Goal: Feedback & Contribution: Submit feedback/report problem

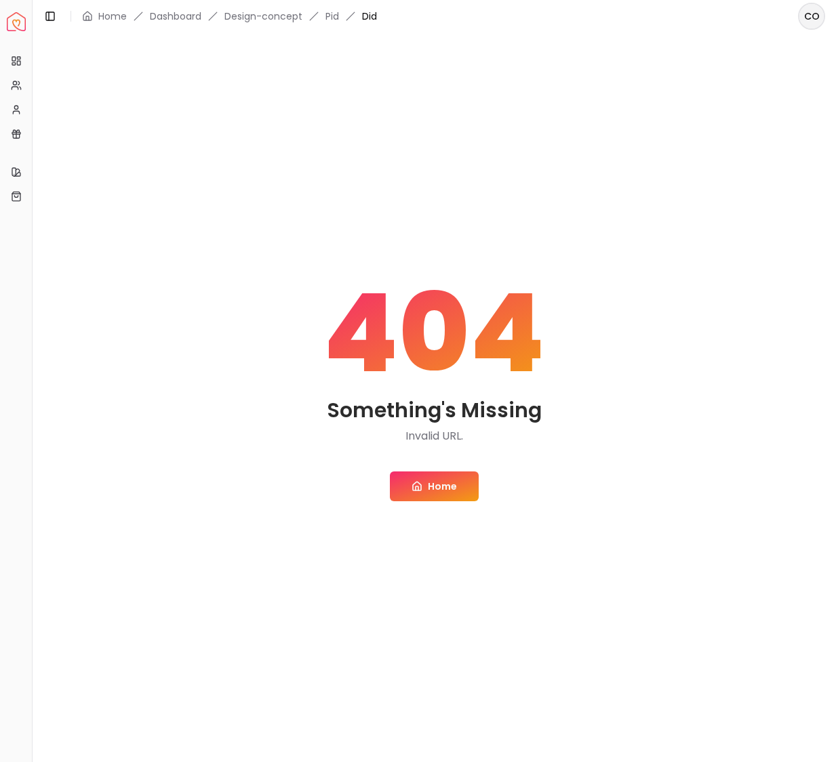
click at [452, 487] on link "Home" at bounding box center [434, 487] width 89 height 30
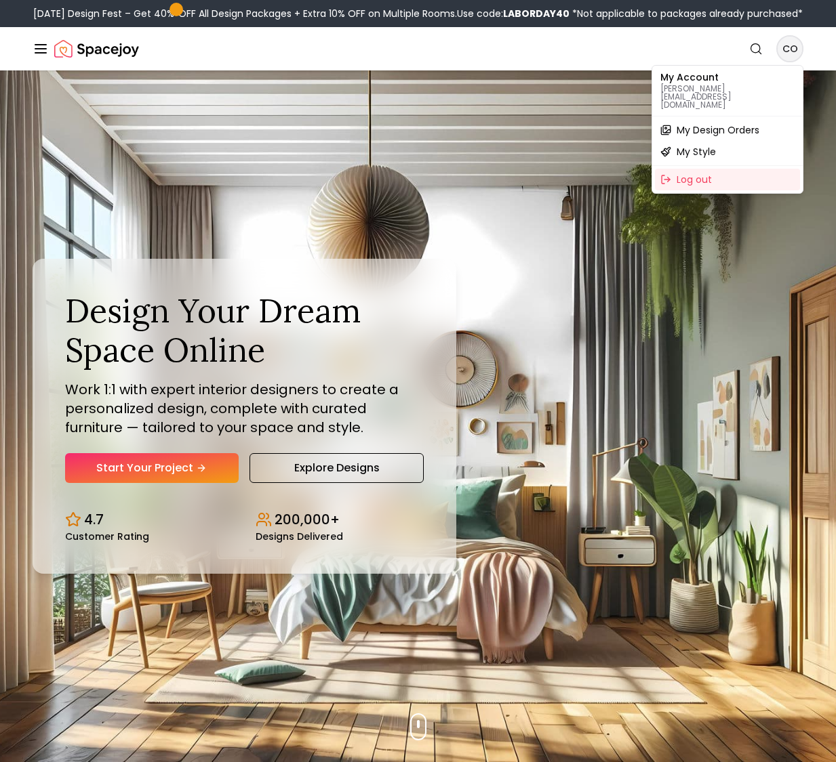
click at [724, 123] on span "My Design Orders" at bounding box center [717, 130] width 83 height 14
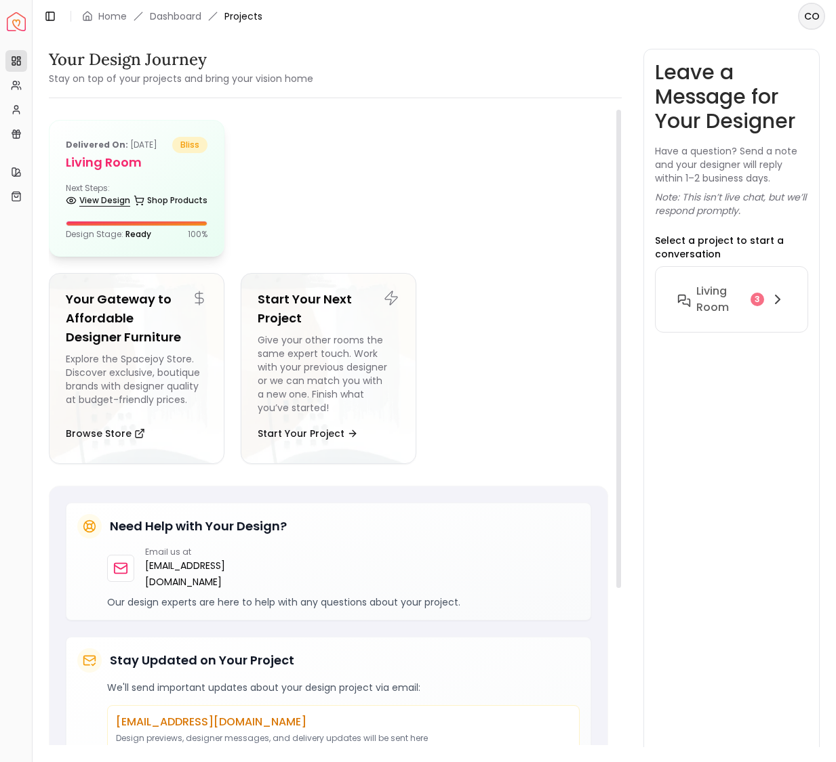
click at [108, 210] on link "View Design" at bounding box center [98, 200] width 64 height 19
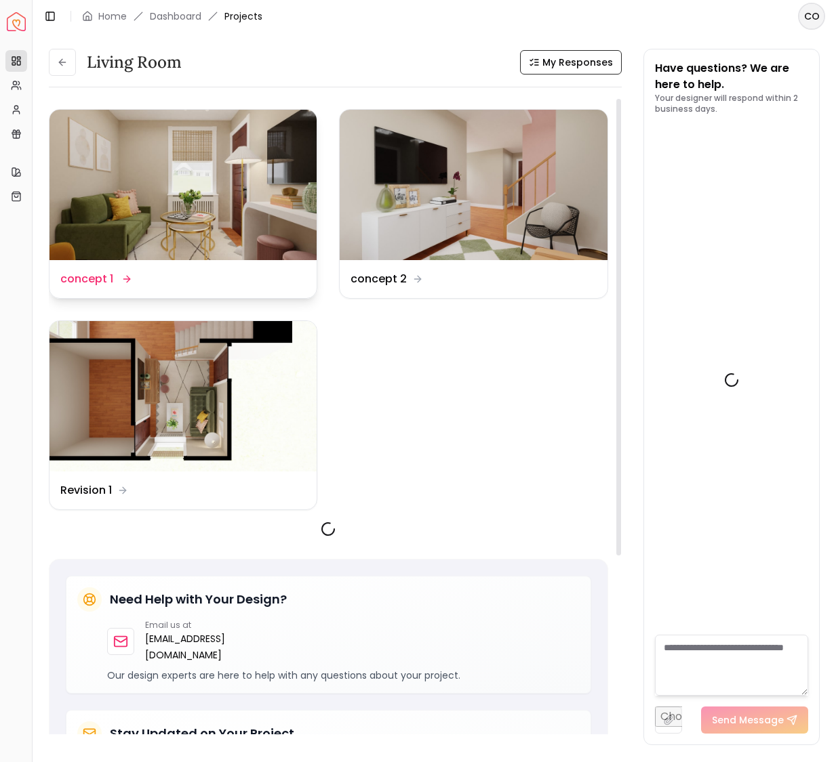
scroll to position [1738, 0]
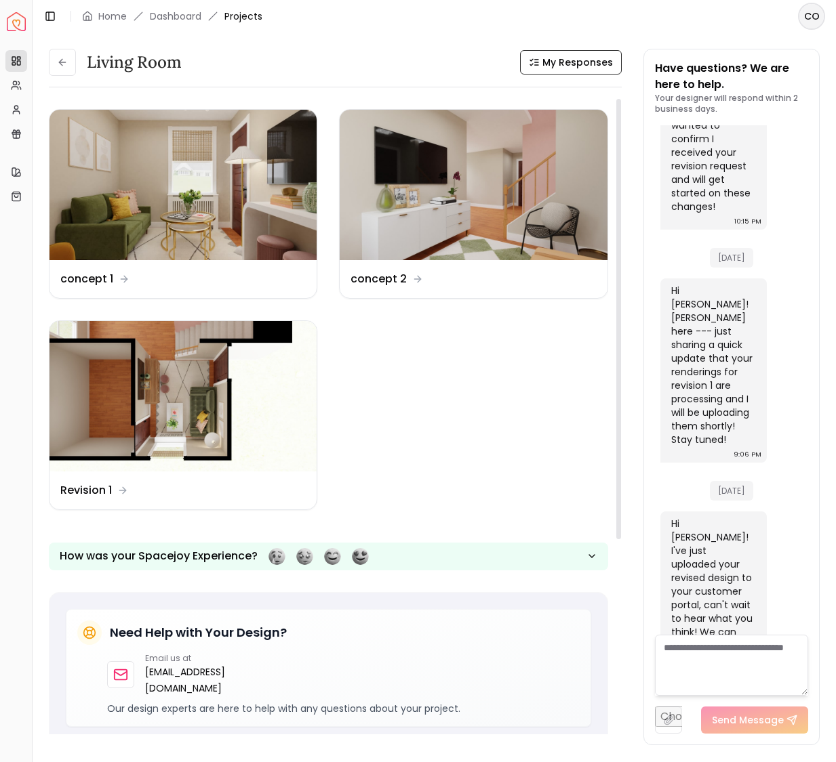
click at [165, 415] on img at bounding box center [182, 396] width 267 height 150
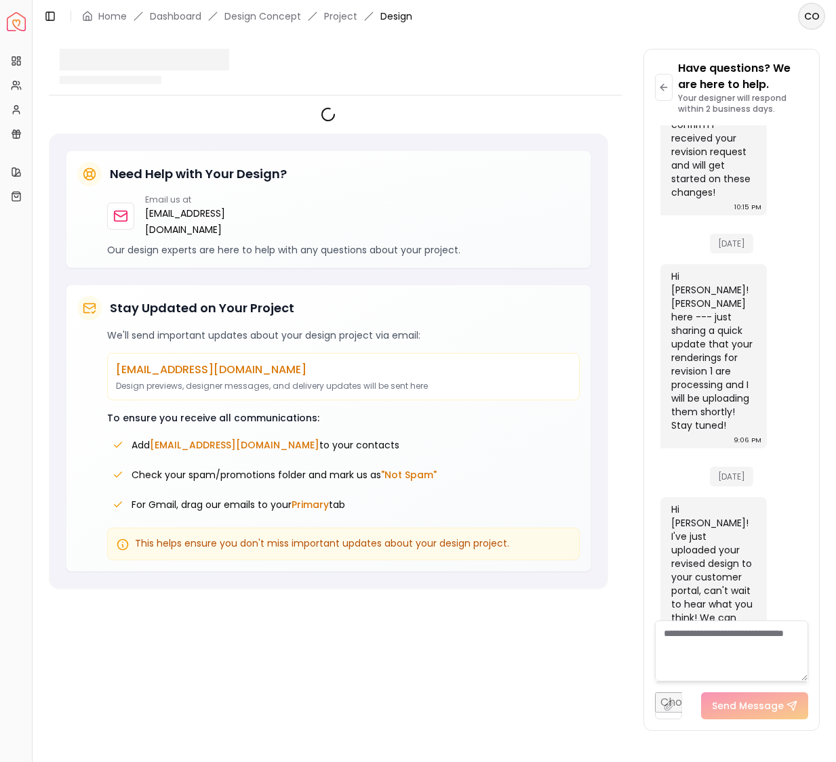
scroll to position [1727, 0]
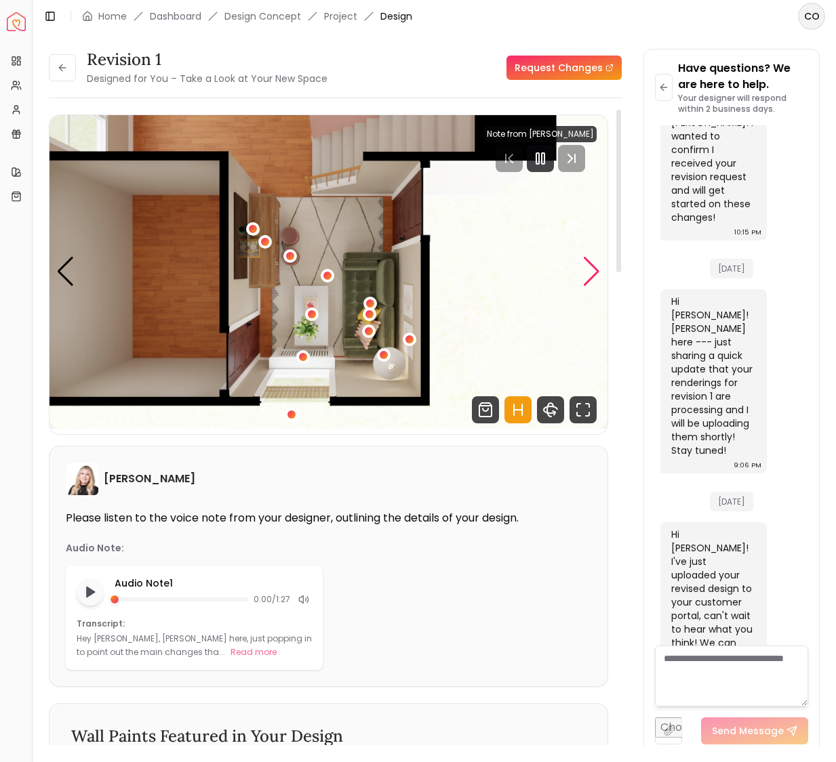
click at [593, 270] on div "Next slide" at bounding box center [591, 272] width 18 height 30
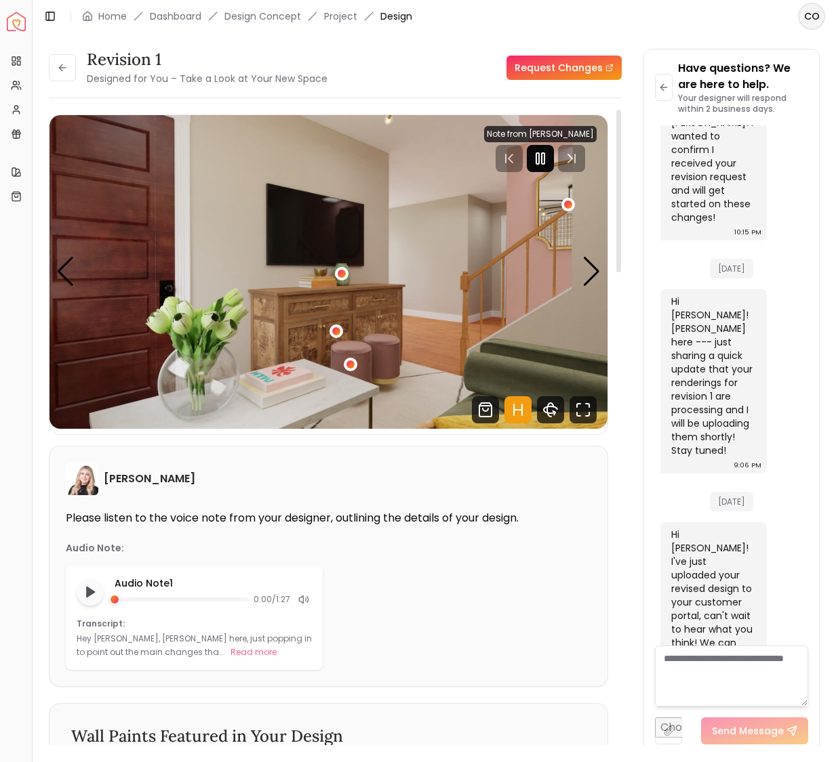
drag, startPoint x: 538, startPoint y: 153, endPoint x: 554, endPoint y: 169, distance: 22.0
click at [538, 153] on rect "Pause" at bounding box center [537, 158] width 3 height 11
click at [595, 277] on div "Next slide" at bounding box center [591, 272] width 18 height 30
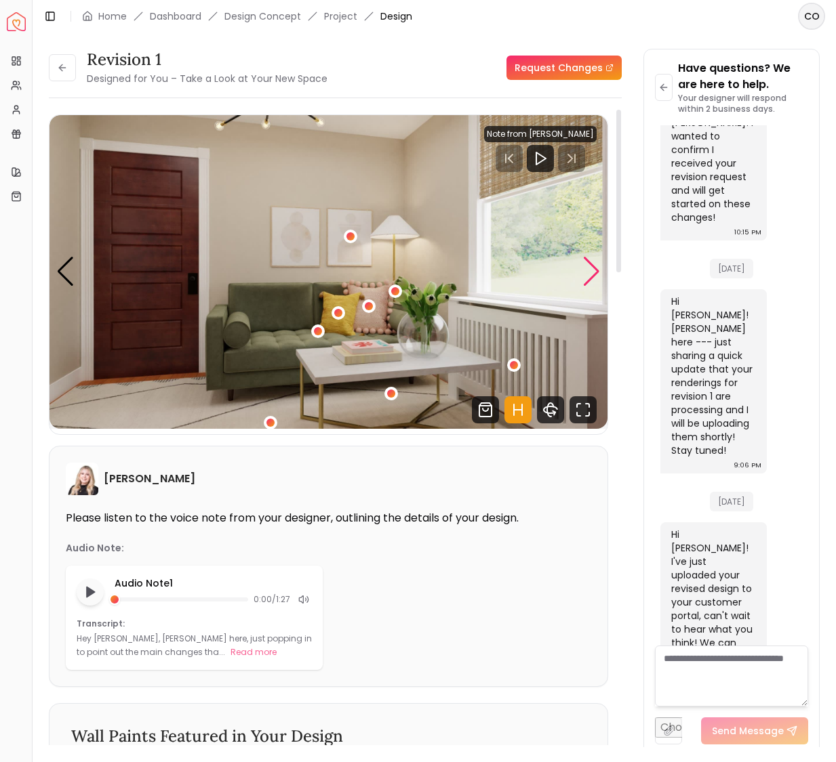
click at [595, 277] on div "Next slide" at bounding box center [591, 272] width 18 height 30
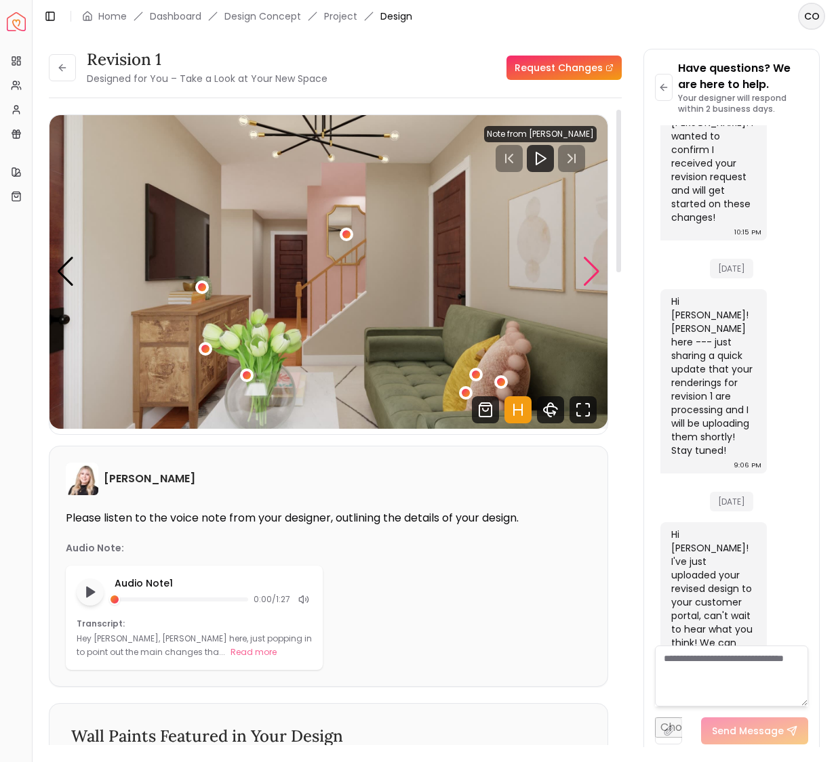
click at [595, 277] on div "Next slide" at bounding box center [591, 272] width 18 height 30
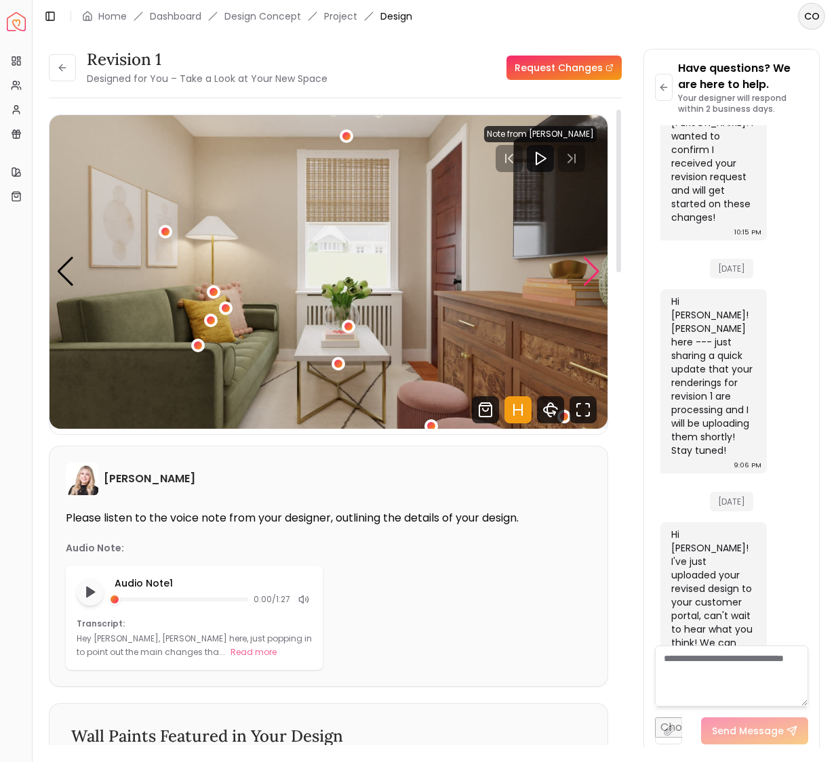
click at [590, 277] on div "Next slide" at bounding box center [591, 272] width 18 height 30
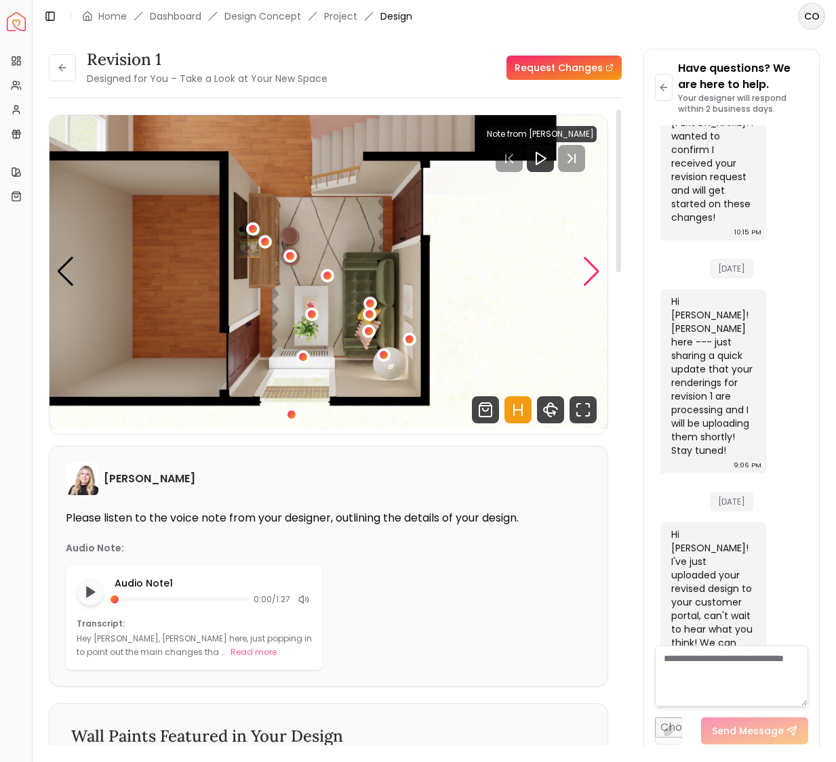
click at [590, 277] on div "Next slide" at bounding box center [591, 272] width 18 height 30
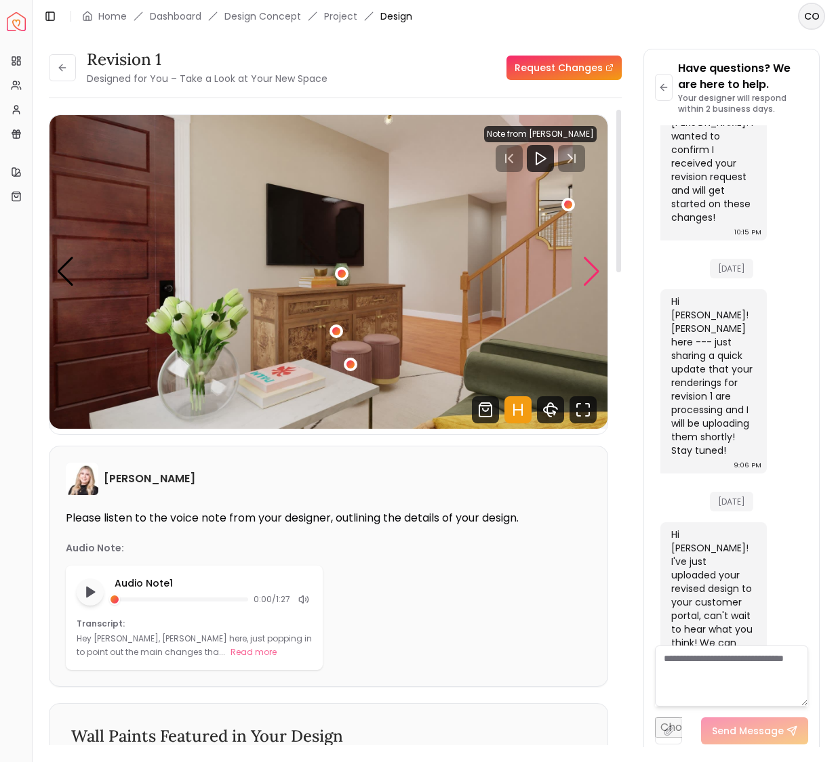
click at [590, 277] on div "Next slide" at bounding box center [591, 272] width 18 height 30
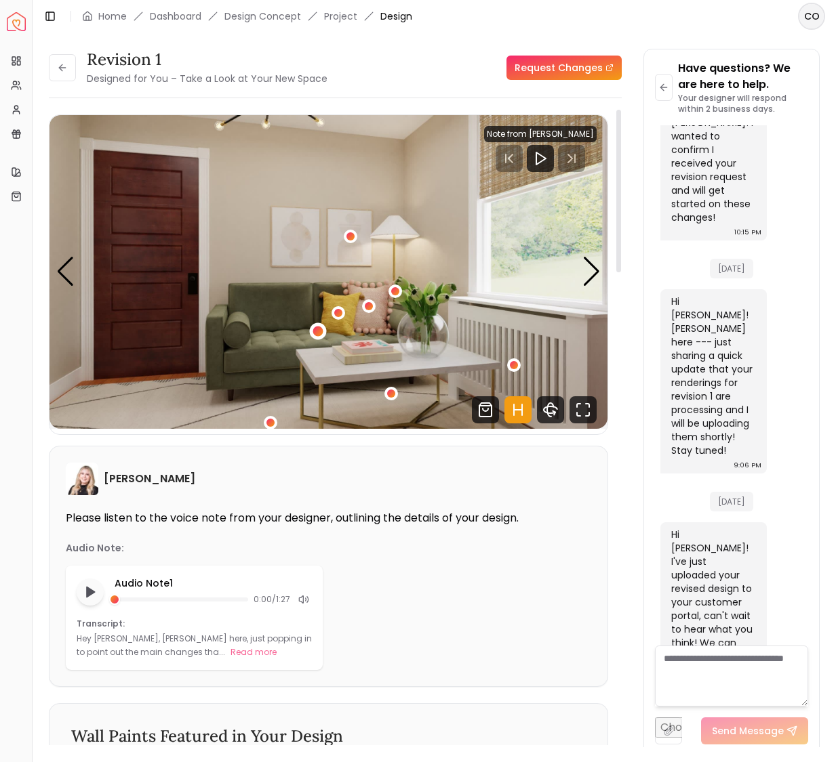
click at [322, 334] on div "3 / 5" at bounding box center [318, 332] width 10 height 10
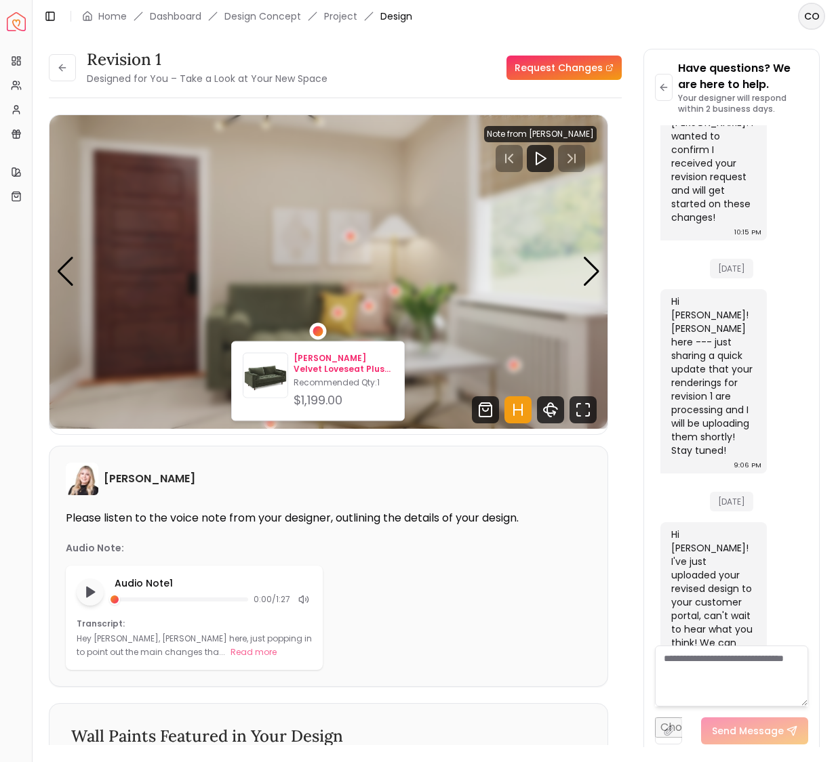
click at [325, 359] on p "[PERSON_NAME] Velvet Loveseat Plush Pacific Green" at bounding box center [343, 364] width 100 height 22
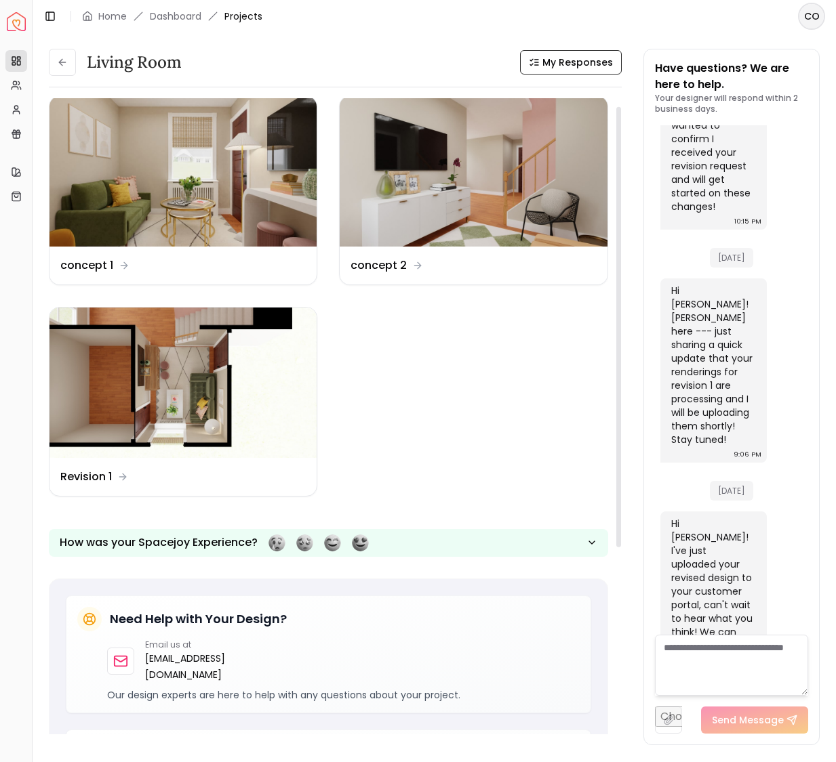
scroll to position [12, 0]
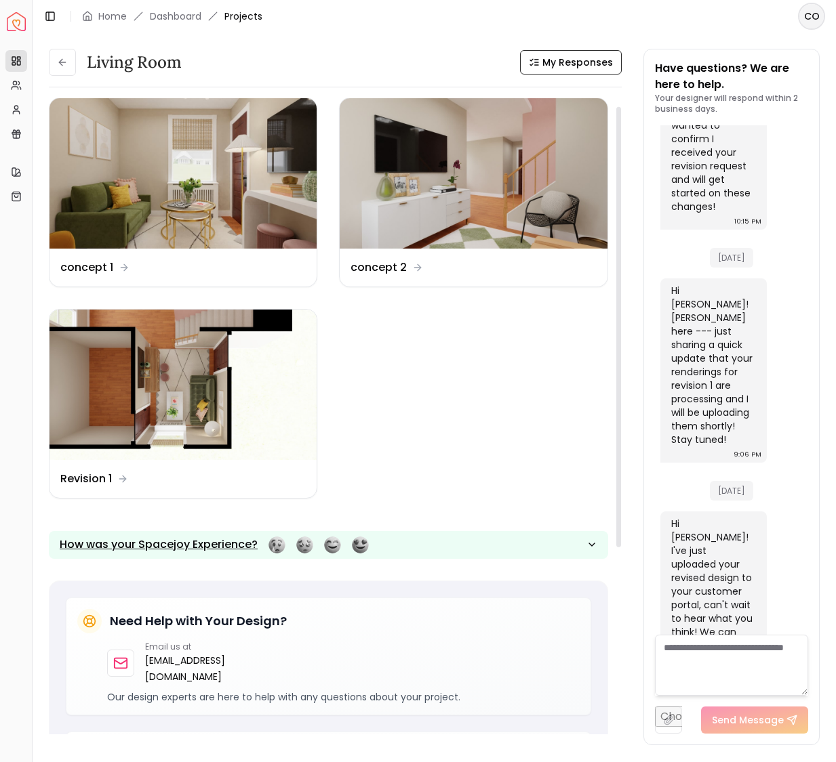
click at [277, 548] on div "button" at bounding box center [318, 545] width 100 height 17
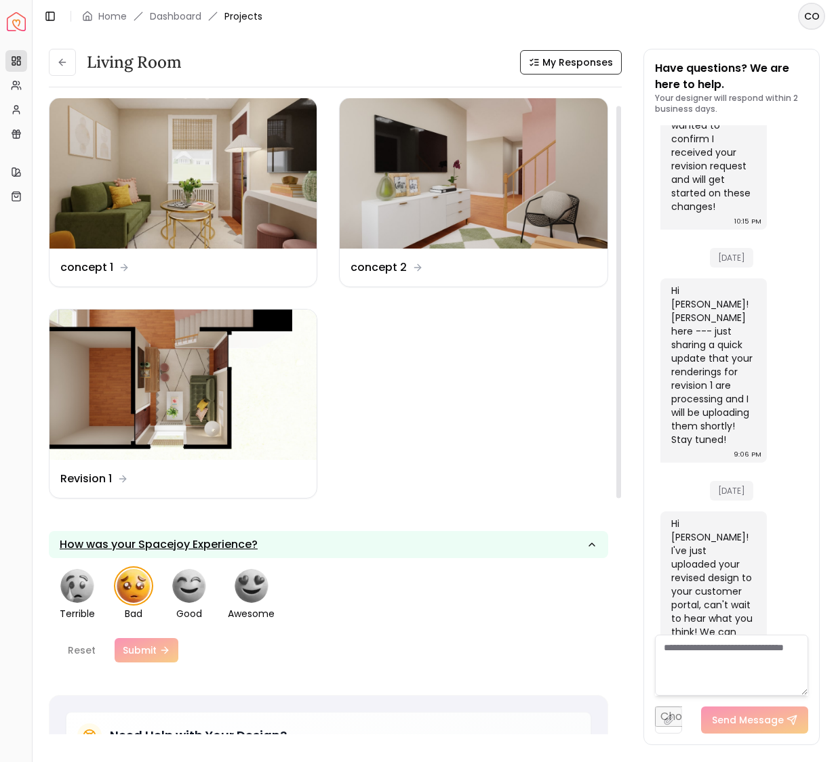
click at [130, 589] on img "button" at bounding box center [134, 586] width 34 height 34
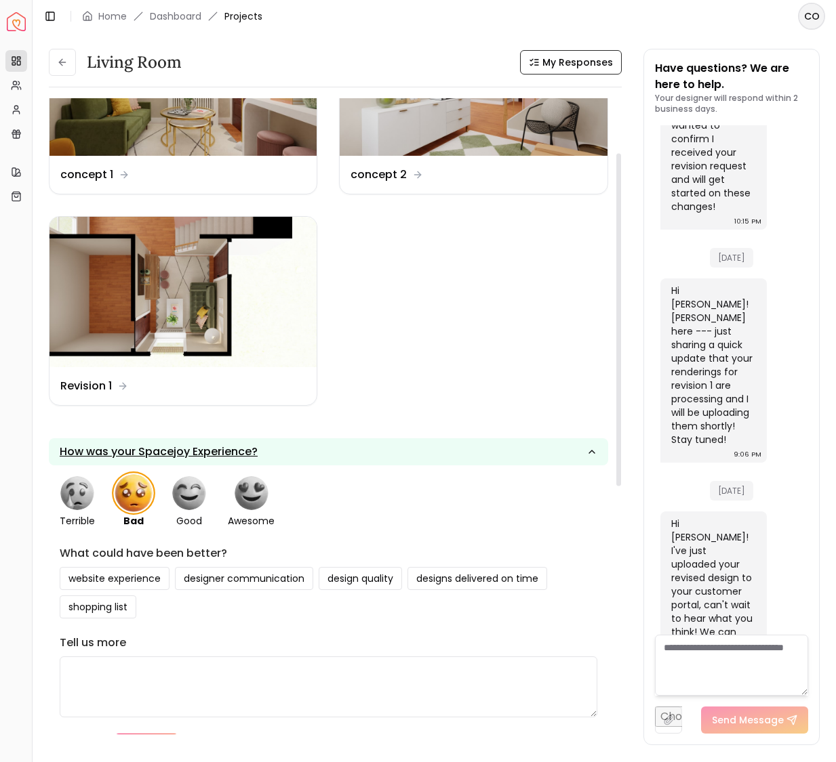
scroll to position [102, 0]
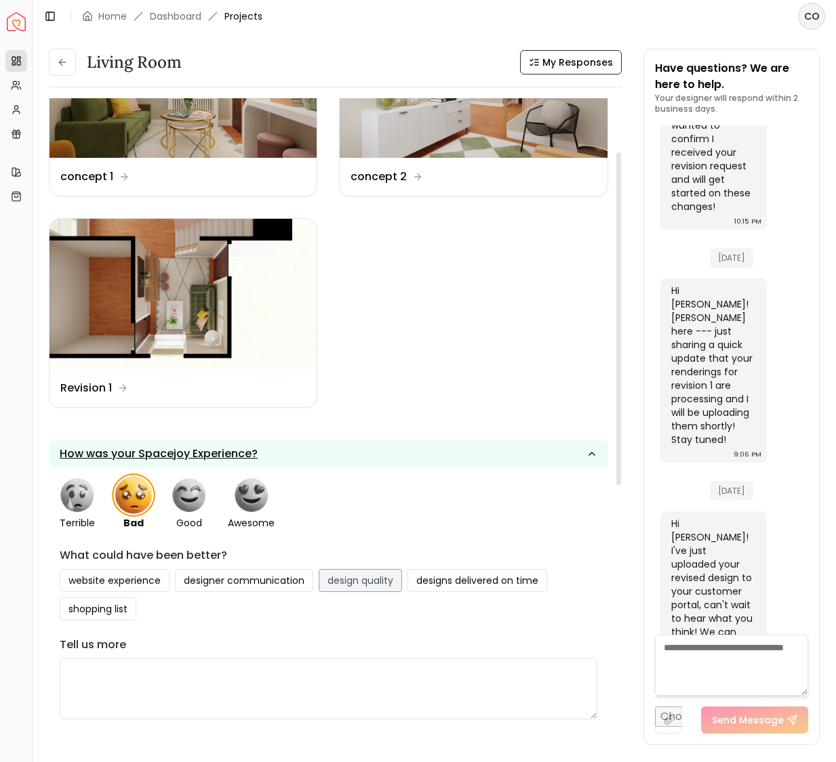
click at [356, 580] on button "design quality" at bounding box center [360, 580] width 83 height 23
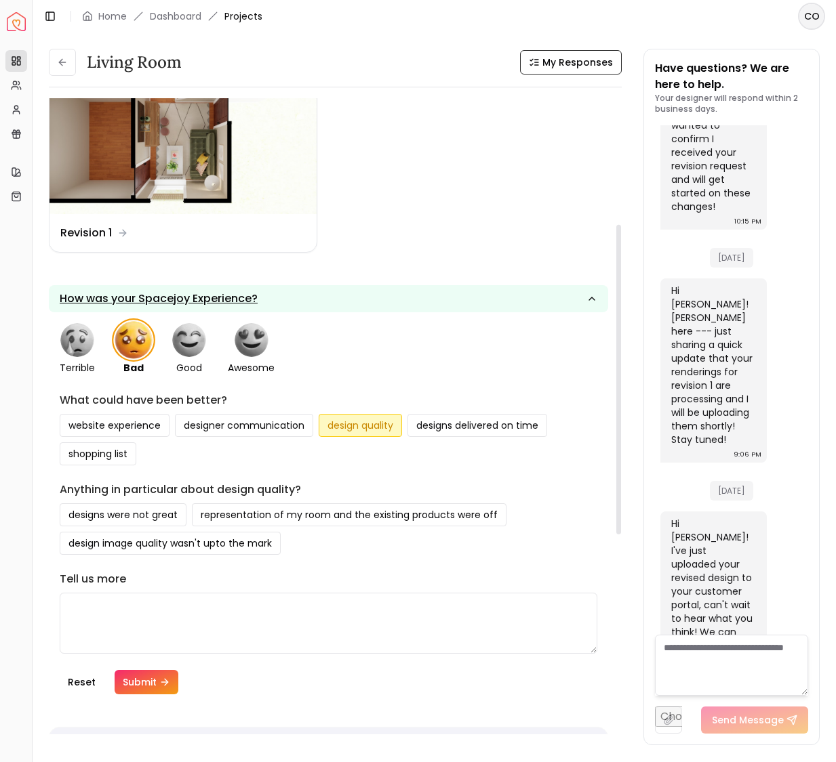
scroll to position [258, 0]
drag, startPoint x: 77, startPoint y: 513, endPoint x: 147, endPoint y: 519, distance: 70.1
click at [78, 513] on button "designs were not great" at bounding box center [123, 514] width 127 height 23
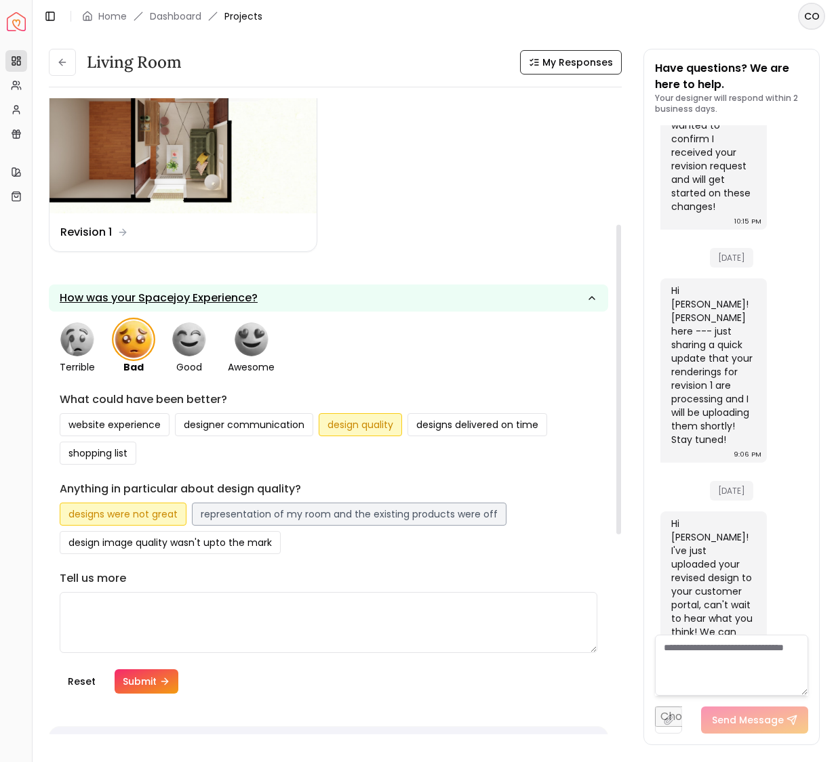
click at [249, 516] on button "representation of my room and the existing products were off" at bounding box center [349, 514] width 314 height 23
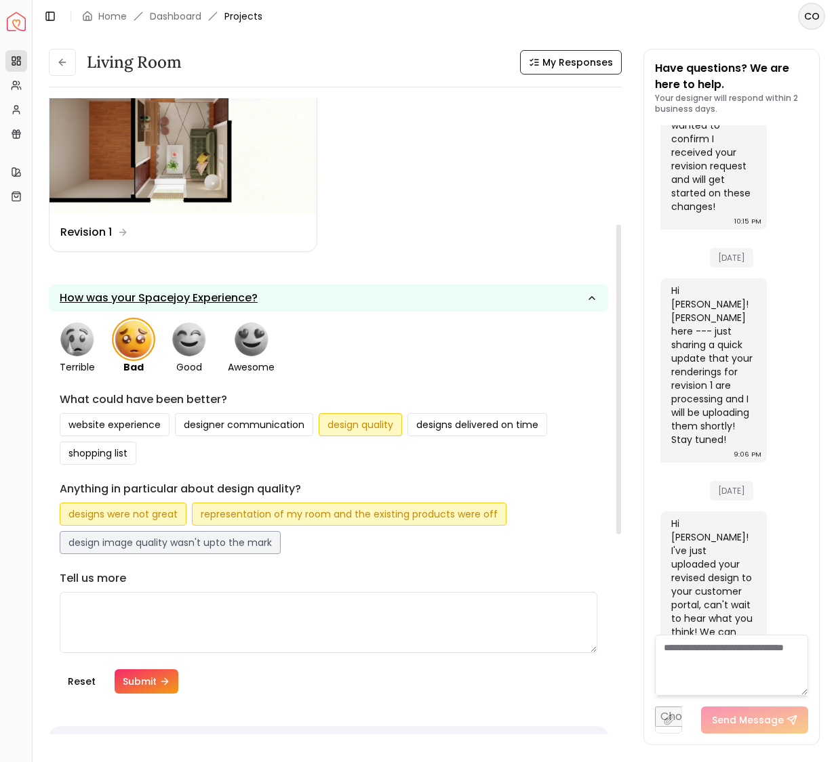
click at [127, 547] on button "design image quality wasn't upto the mark" at bounding box center [170, 542] width 221 height 23
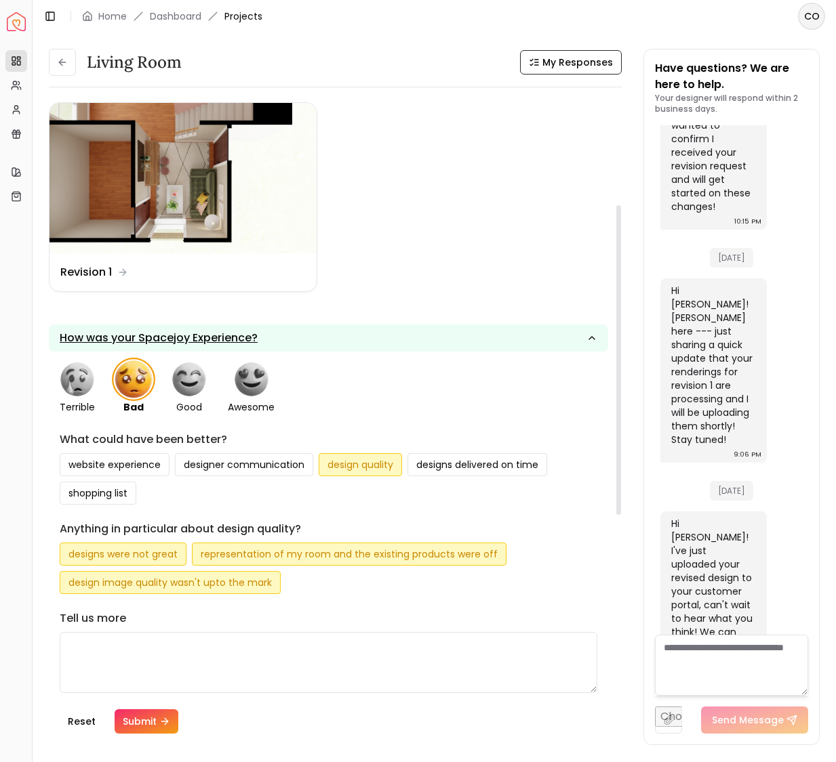
scroll to position [217, 0]
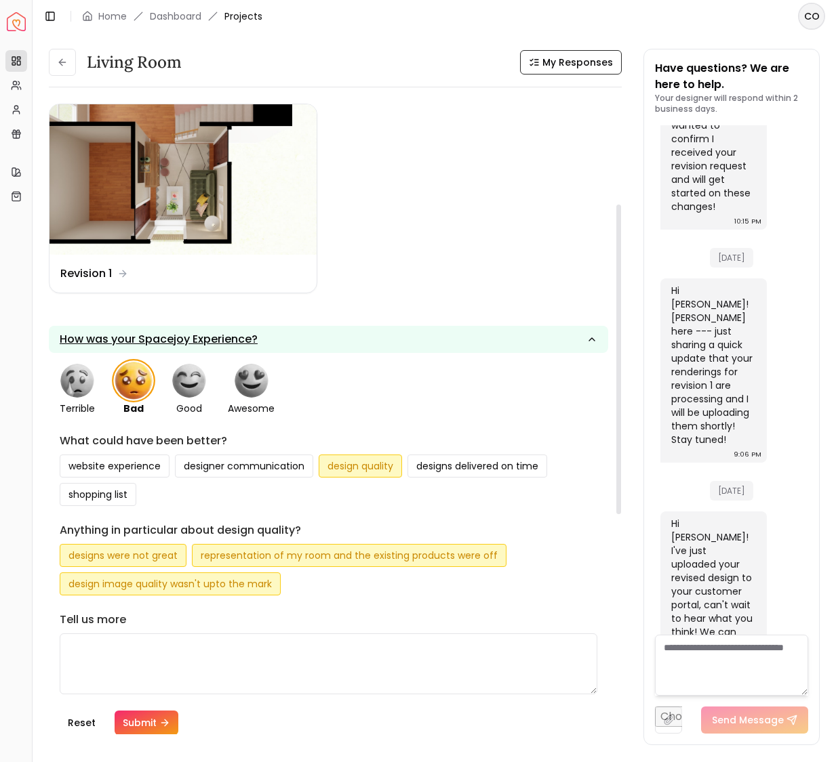
click at [159, 647] on textarea at bounding box center [328, 664] width 537 height 61
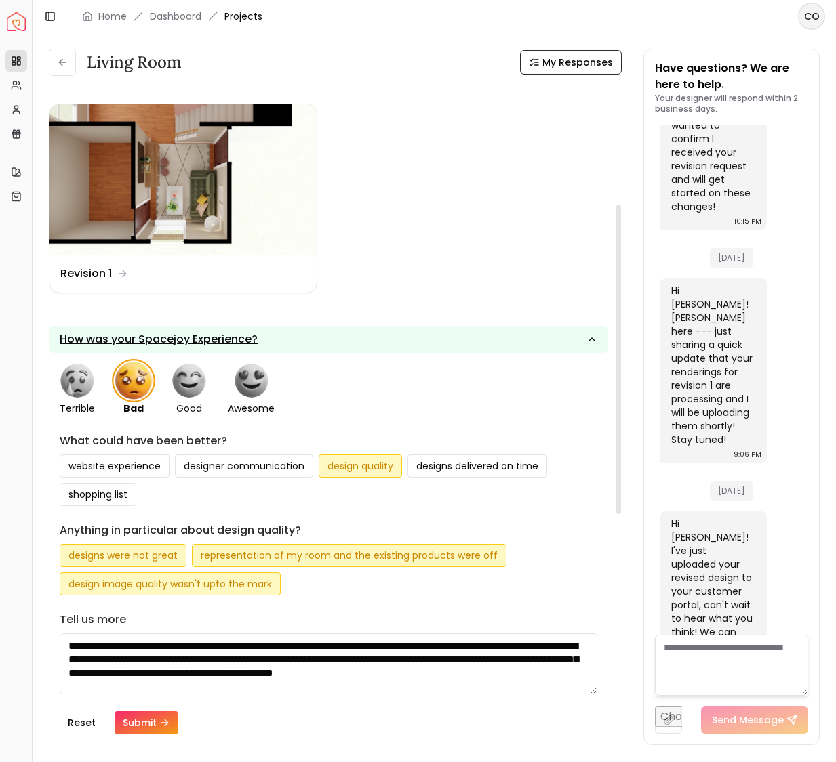
scroll to position [1, 0]
type textarea "**********"
click at [142, 722] on button "Submit" at bounding box center [147, 723] width 64 height 24
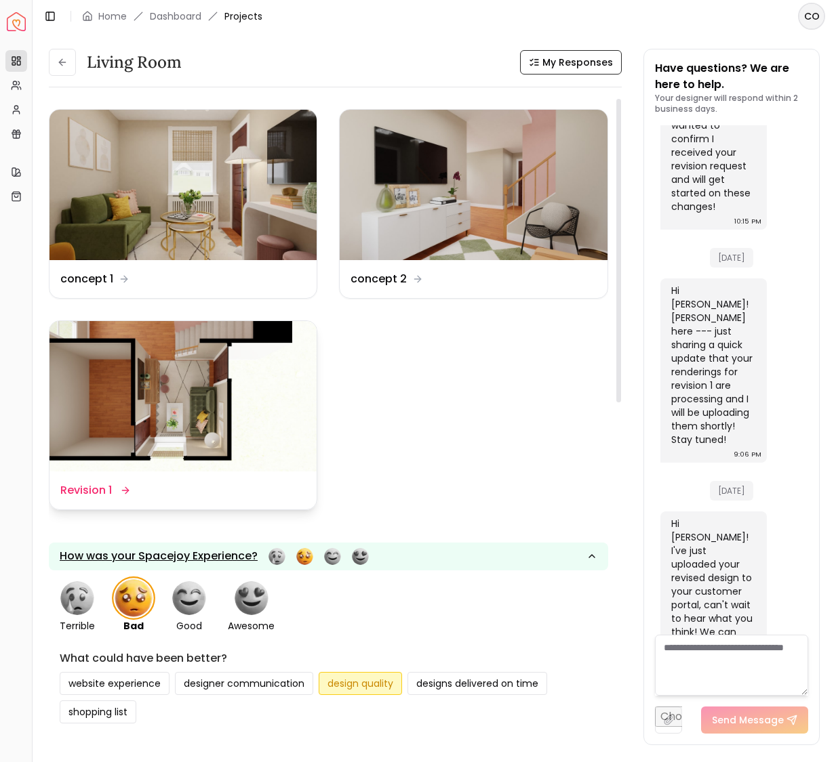
scroll to position [0, 0]
click at [180, 391] on img at bounding box center [182, 396] width 267 height 150
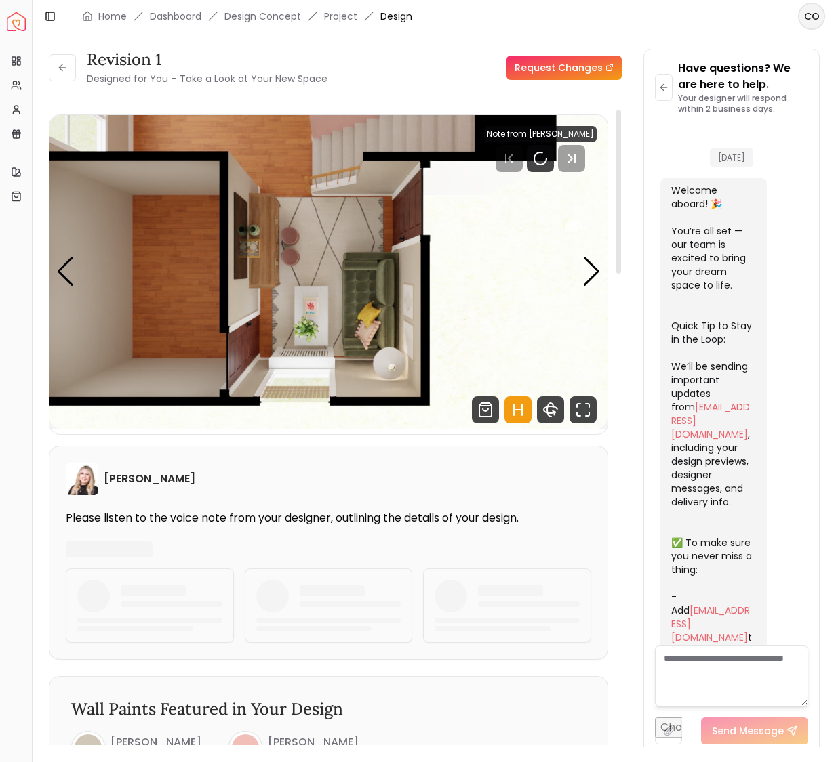
scroll to position [1727, 0]
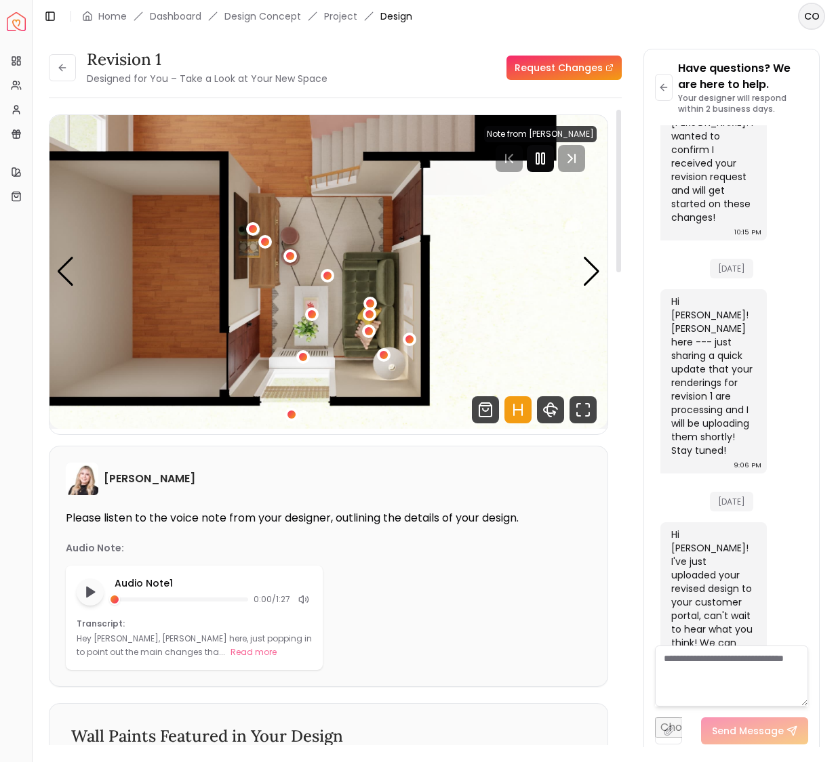
click at [545, 166] on icon "Pause" at bounding box center [540, 158] width 16 height 16
click at [586, 276] on div "Next slide" at bounding box center [591, 272] width 18 height 30
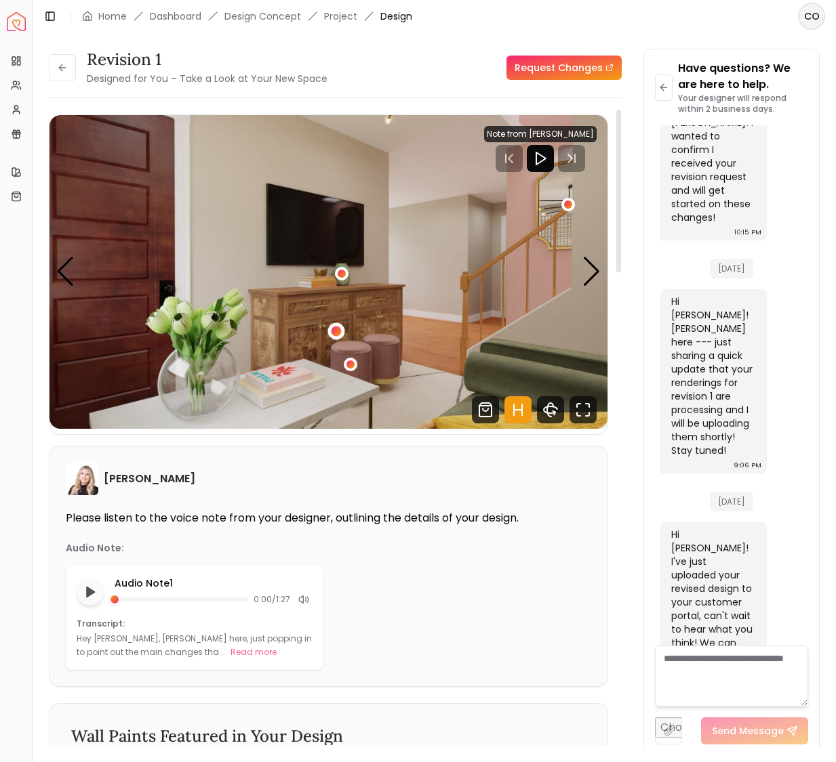
click at [335, 330] on div "2 / 5" at bounding box center [336, 331] width 10 height 10
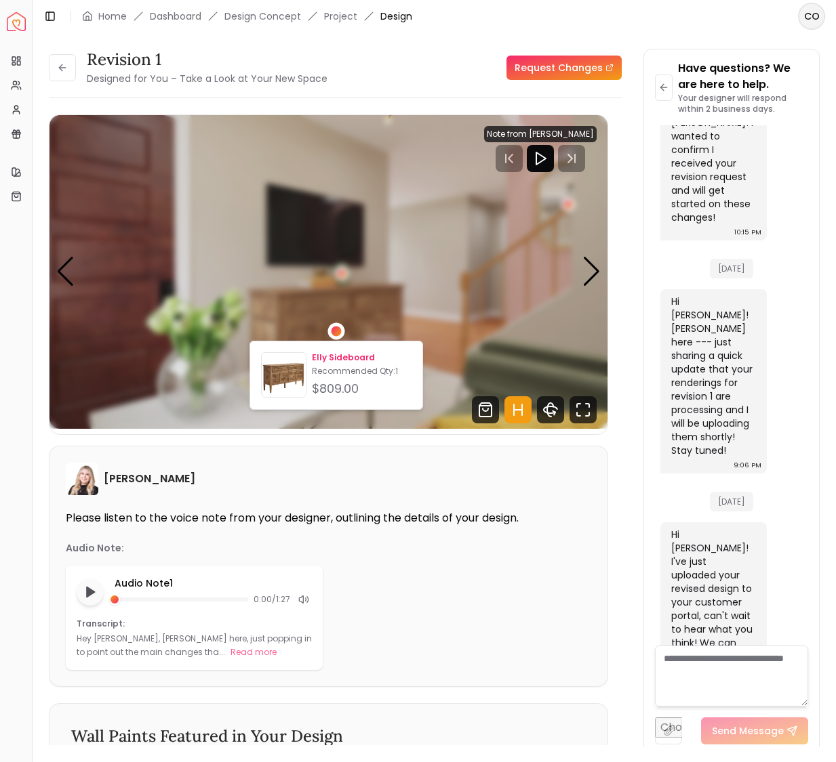
click at [293, 367] on img at bounding box center [284, 378] width 44 height 44
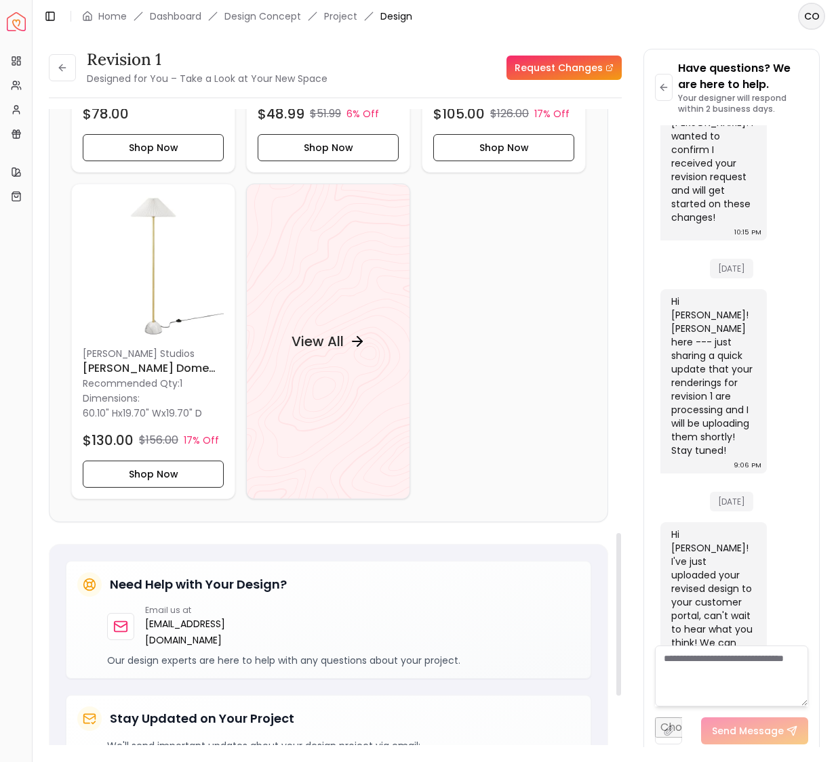
scroll to position [1660, 0]
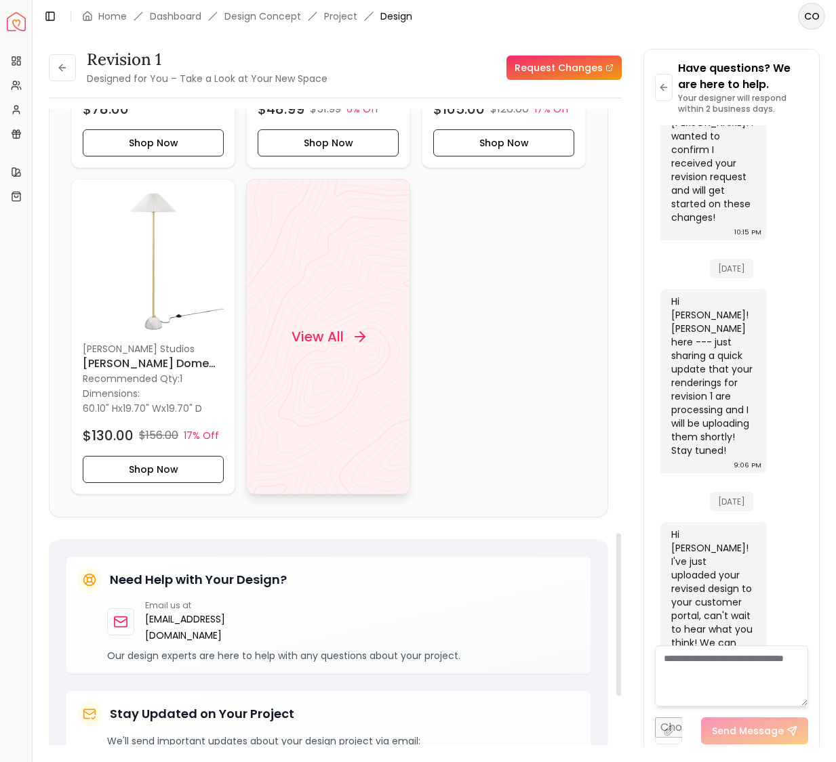
click at [342, 343] on h4 "View All" at bounding box center [317, 337] width 52 height 19
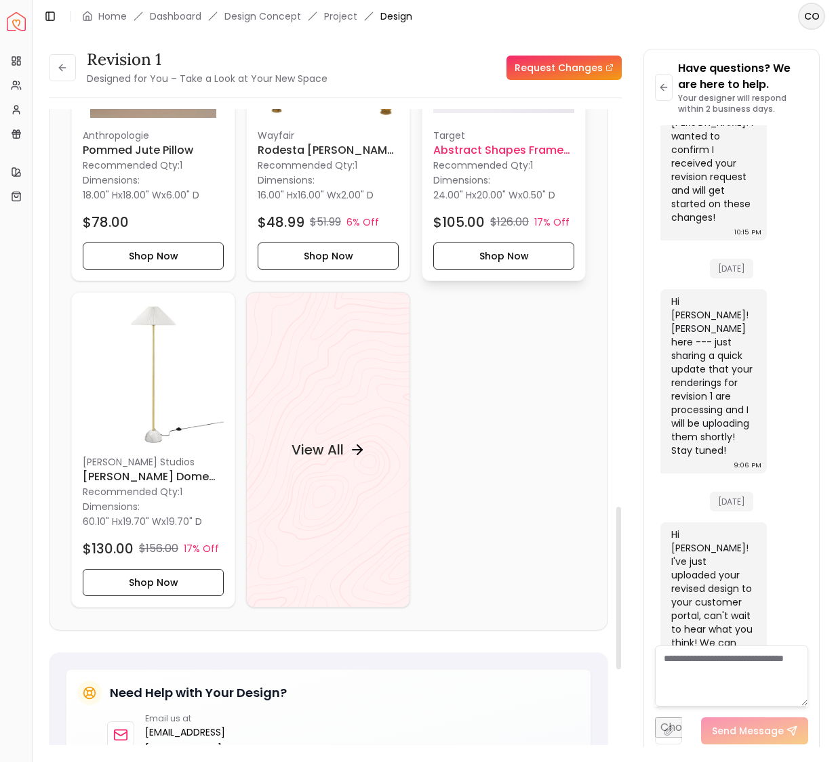
scroll to position [1556, 0]
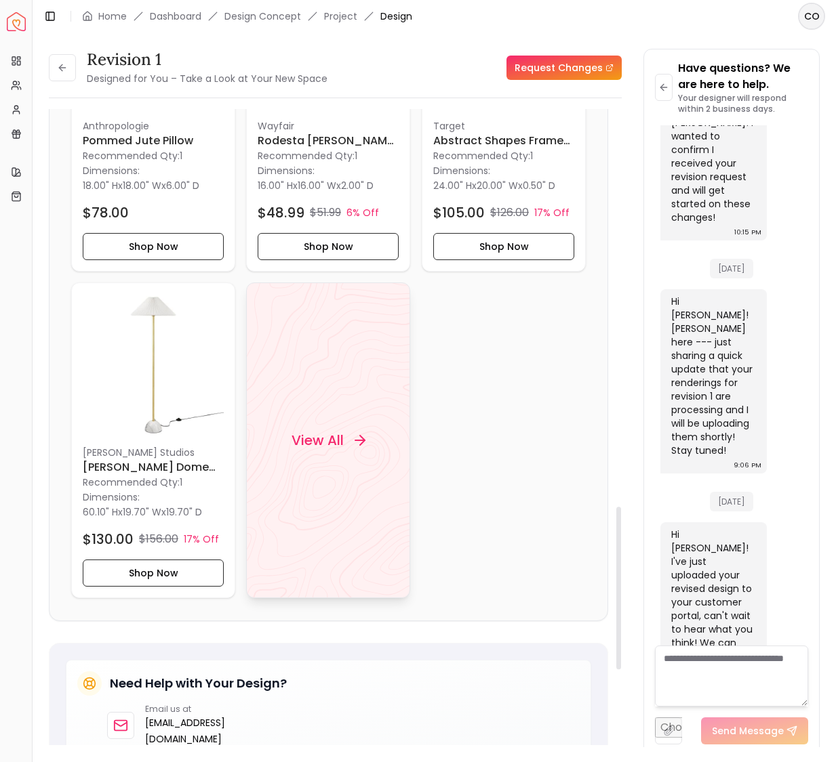
click at [319, 438] on h4 "View All" at bounding box center [317, 441] width 52 height 19
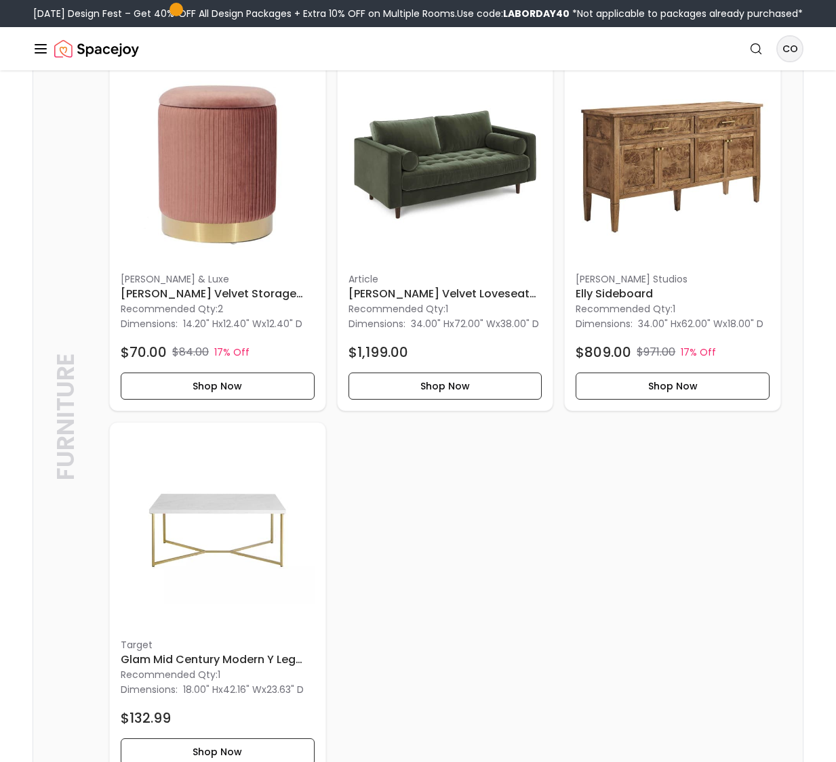
scroll to position [804, 0]
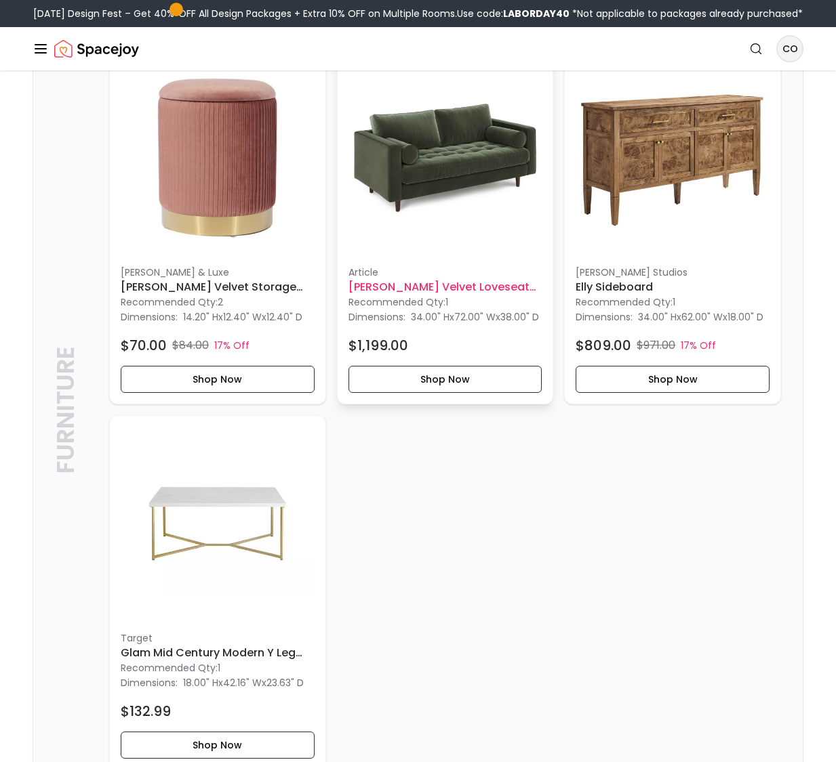
click at [454, 160] on img at bounding box center [445, 159] width 194 height 194
click at [455, 393] on button "Shop Now" at bounding box center [445, 379] width 194 height 27
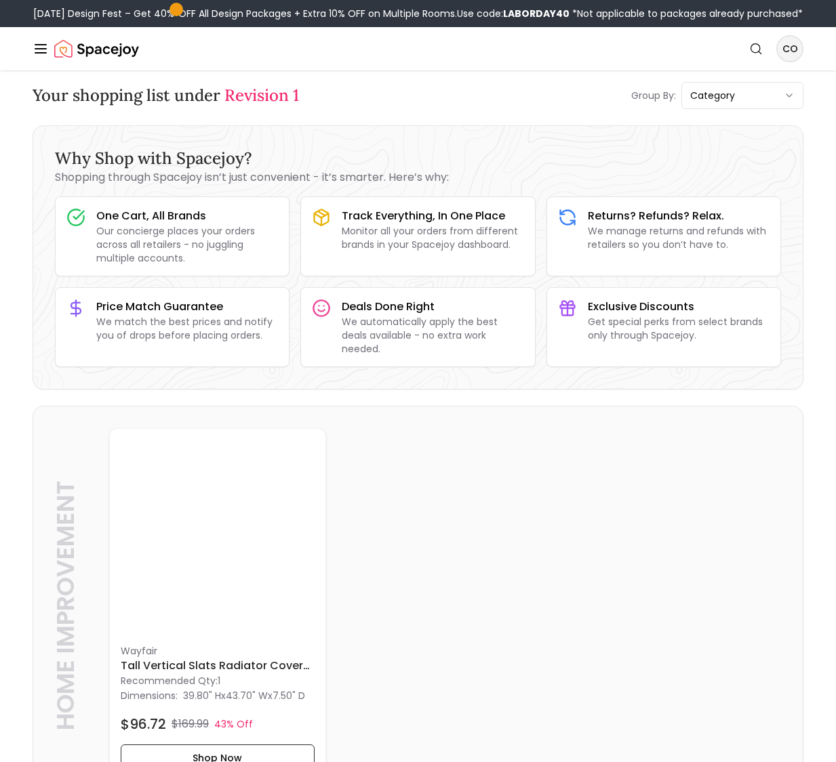
scroll to position [9, 0]
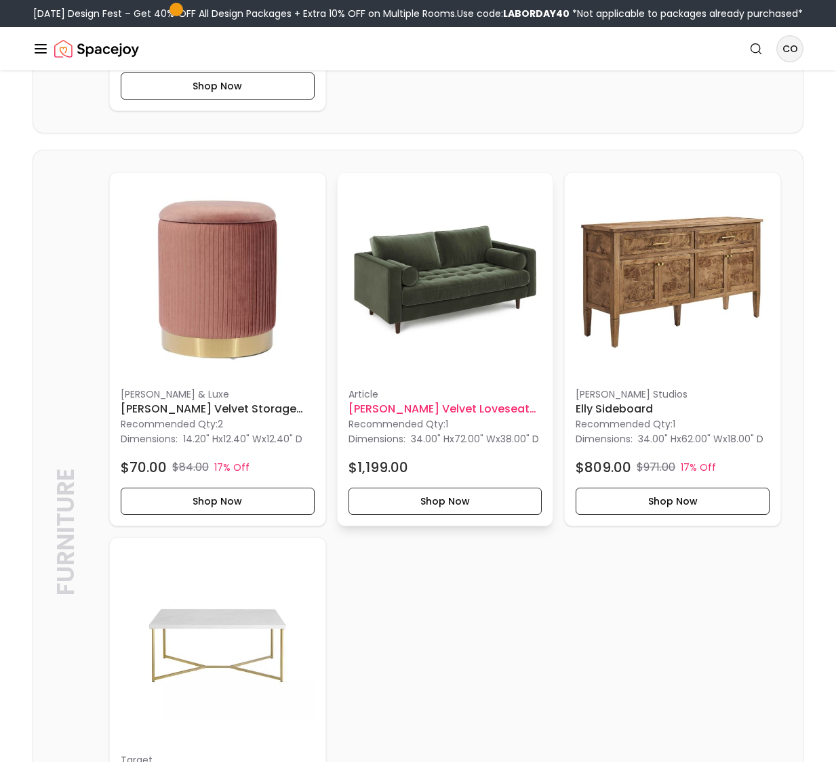
scroll to position [682, 0]
click at [454, 446] on span "72.00" W" at bounding box center [474, 439] width 41 height 14
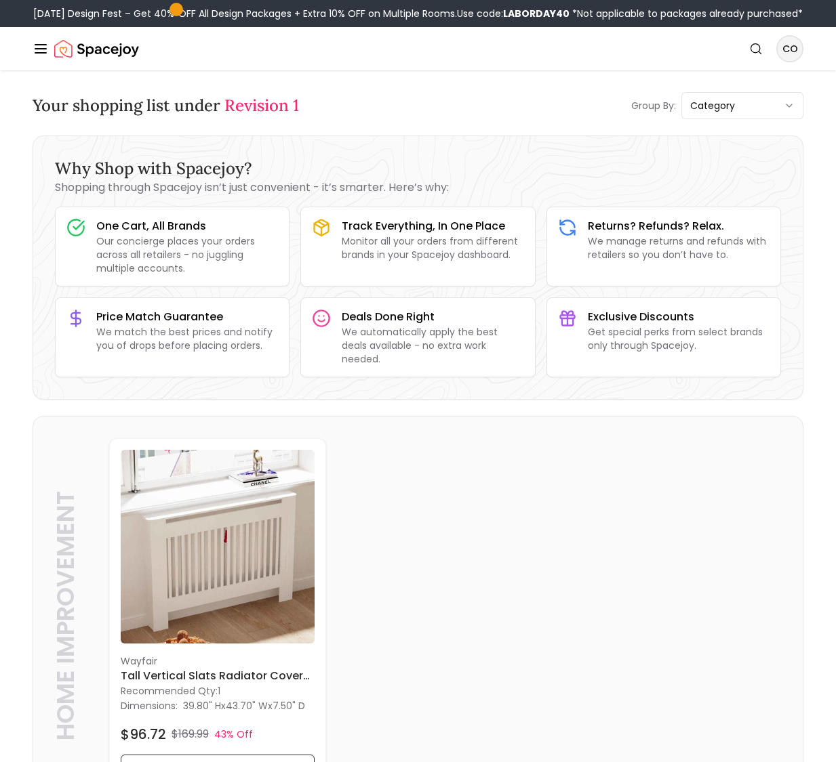
scroll to position [0, 0]
